Goal: Transaction & Acquisition: Purchase product/service

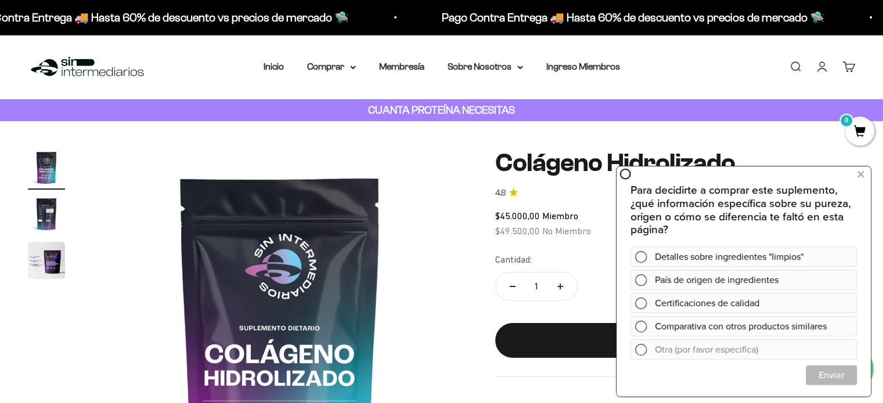
scroll to position [58, 0]
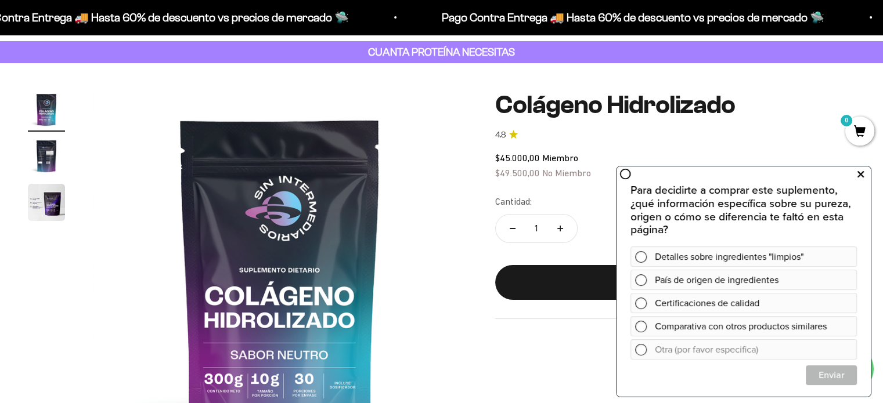
click at [859, 175] on icon at bounding box center [860, 174] width 6 height 15
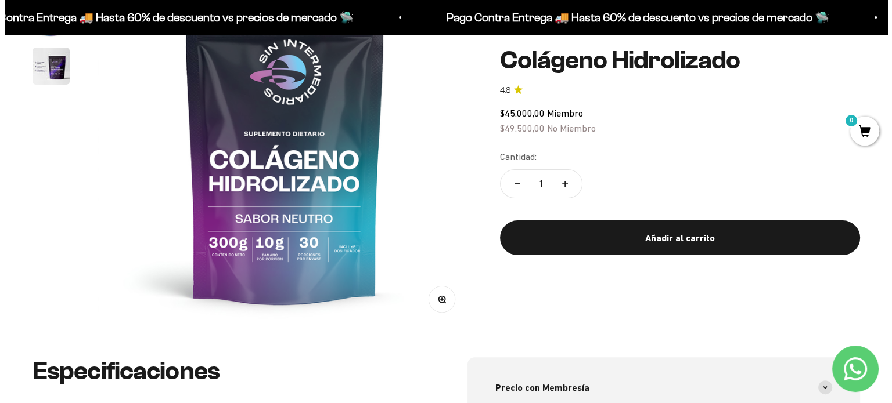
scroll to position [174, 0]
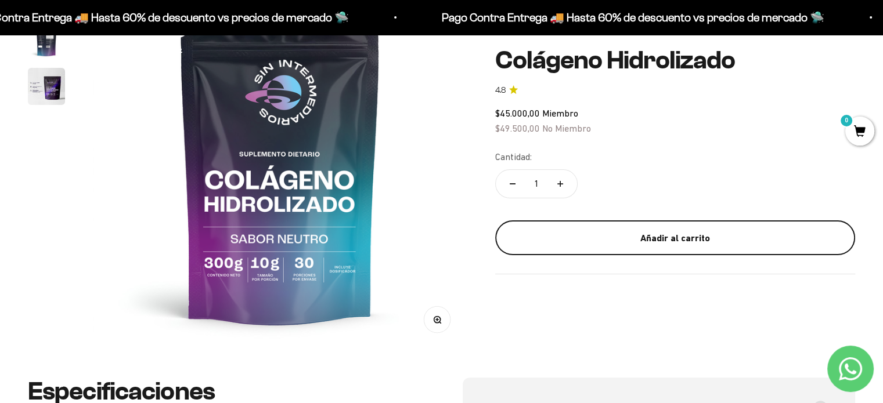
click at [683, 237] on div "Añadir al carrito" at bounding box center [674, 237] width 313 height 15
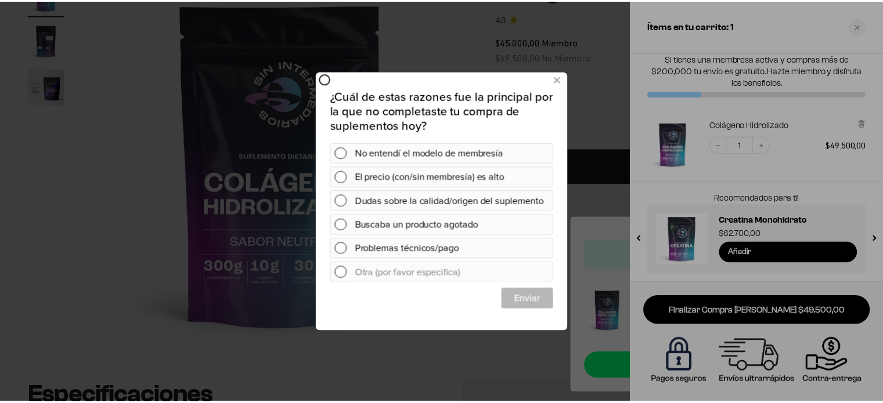
scroll to position [0, 0]
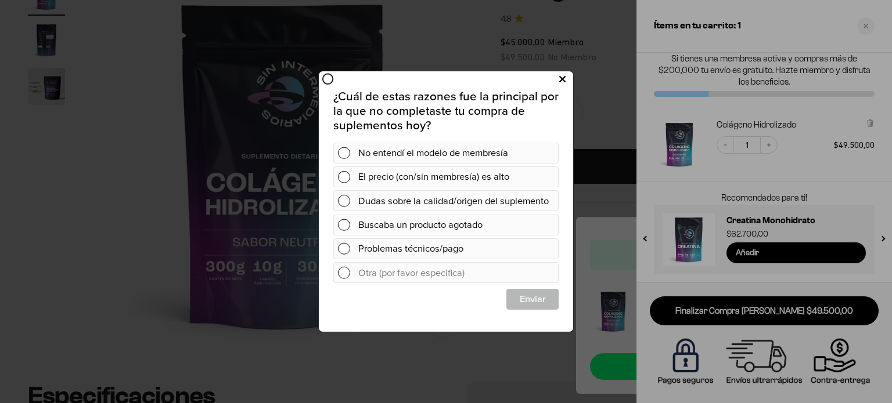
click at [562, 79] on icon at bounding box center [562, 79] width 6 height 16
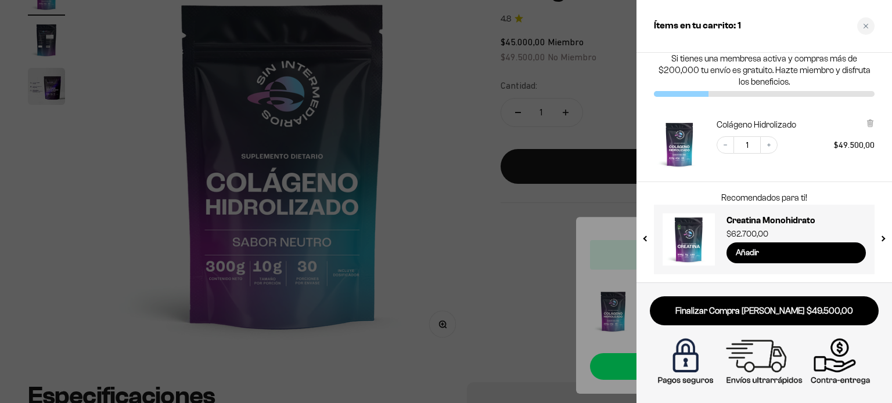
click at [473, 218] on div at bounding box center [446, 201] width 892 height 403
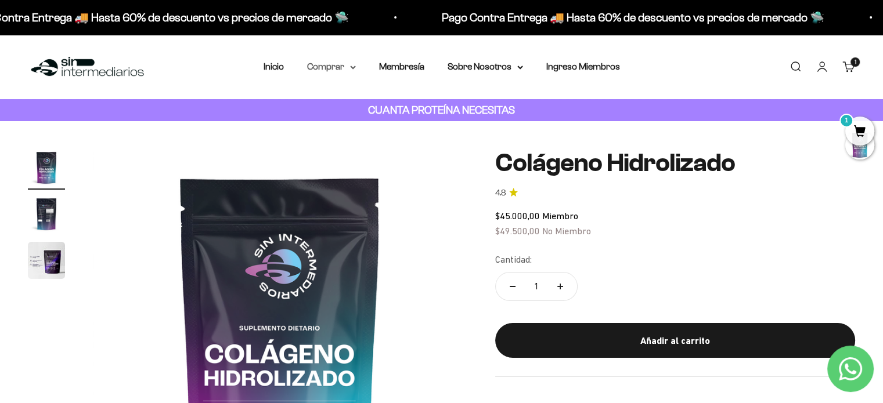
click at [333, 64] on summary "Comprar" at bounding box center [331, 66] width 49 height 15
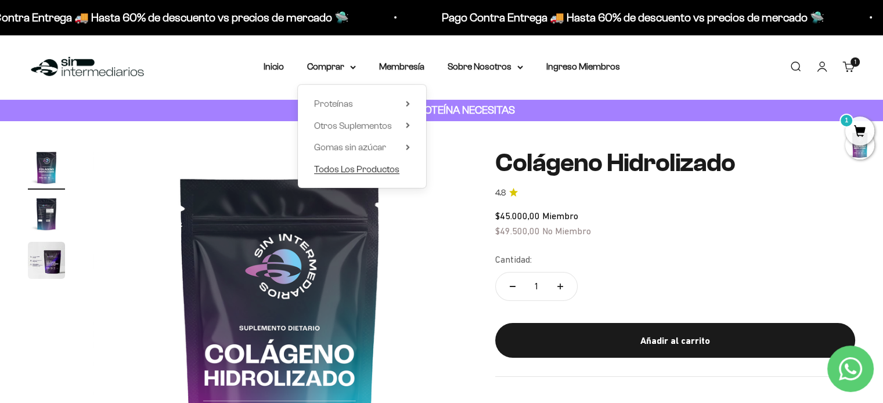
click at [340, 173] on span "Todos Los Productos" at bounding box center [356, 169] width 85 height 10
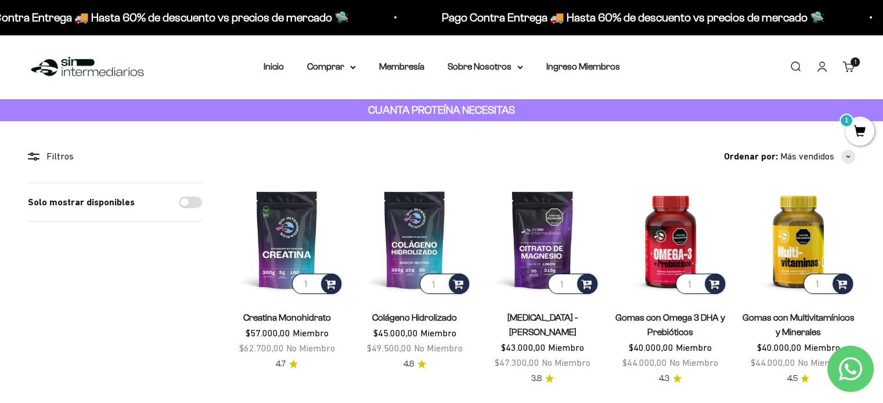
click at [849, 69] on link "Carrito 1 artículo 1" at bounding box center [848, 66] width 13 height 13
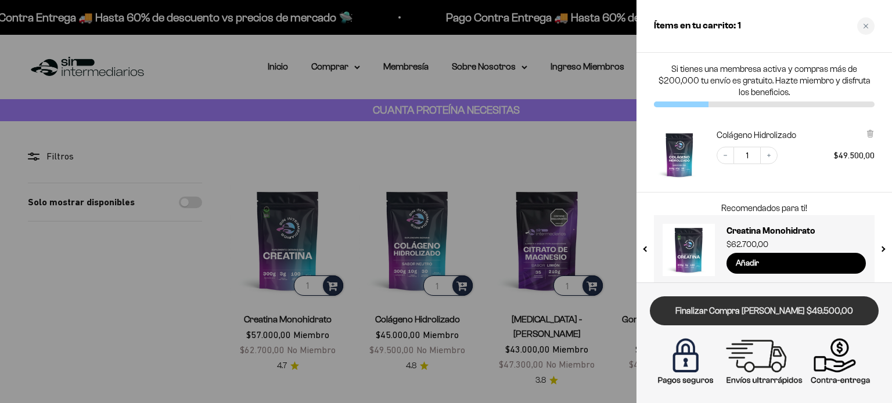
click at [749, 315] on link "Finalizar Compra [PERSON_NAME] $49.500,00" at bounding box center [764, 312] width 229 height 30
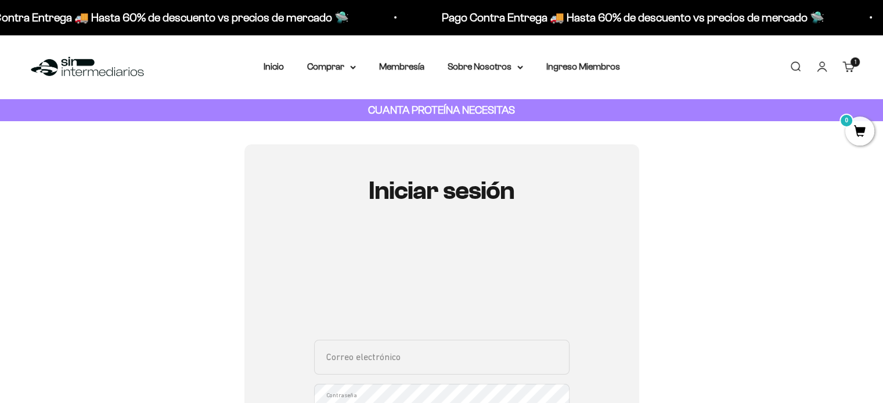
scroll to position [174, 0]
